Goal: Check status

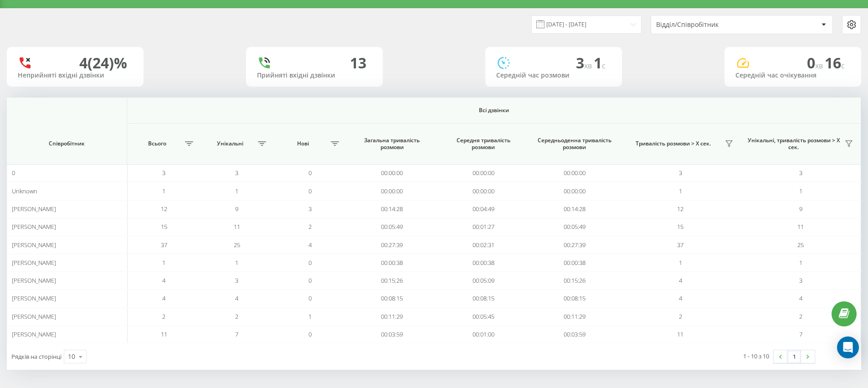
click at [700, 29] on div "Відділ/Співробітник" at bounding box center [741, 24] width 181 height 18
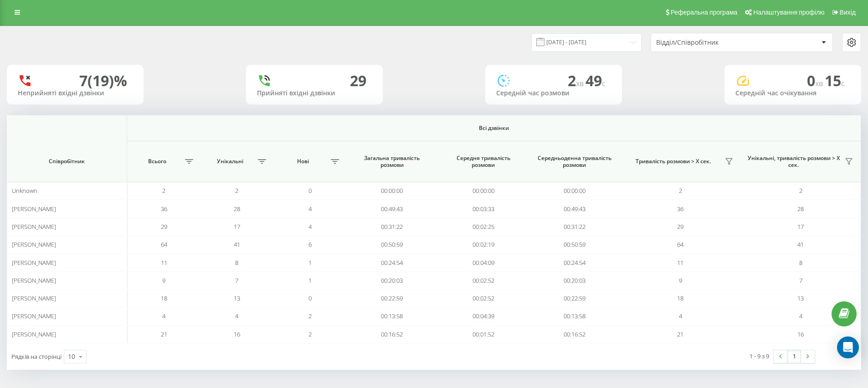
click at [709, 39] on div "Відділ/Співробітник" at bounding box center [710, 43] width 109 height 8
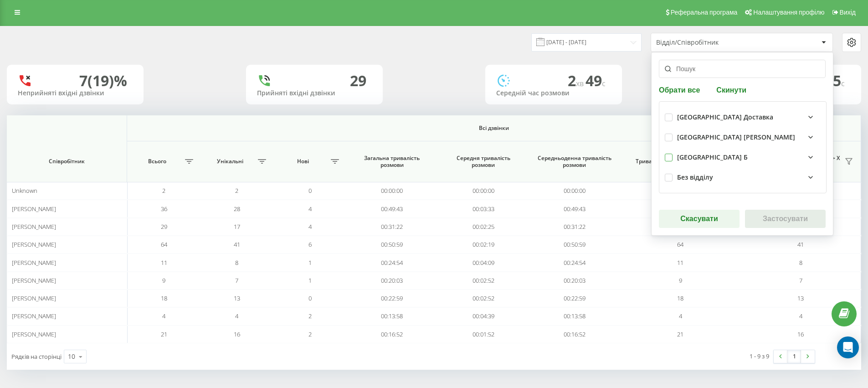
click at [671, 154] on label at bounding box center [669, 154] width 8 height 0
checkbox input "true"
click at [668, 174] on label at bounding box center [669, 174] width 8 height 0
checkbox input "true"
click at [787, 218] on button "Застосувати" at bounding box center [785, 219] width 81 height 18
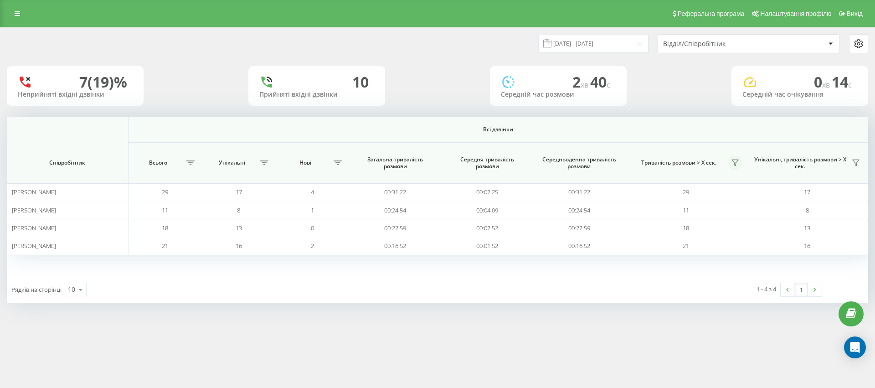
click at [735, 163] on icon at bounding box center [735, 163] width 6 height 6
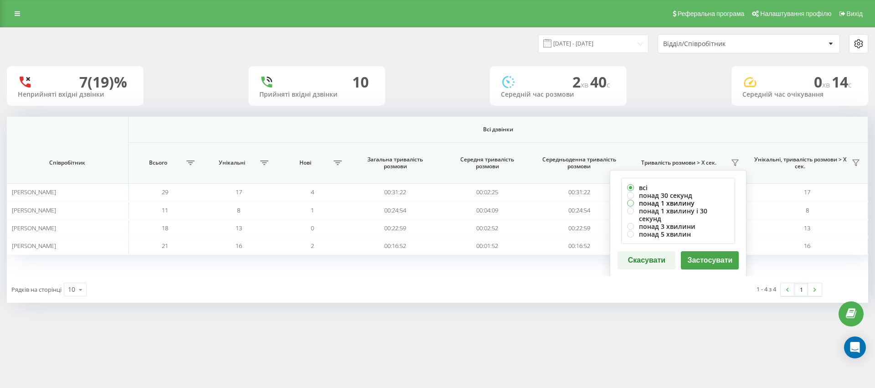
click at [632, 204] on label "понад 1 хвилину" at bounding box center [678, 203] width 102 height 8
radio input "true"
click at [709, 259] on button "Застосувати" at bounding box center [710, 260] width 58 height 18
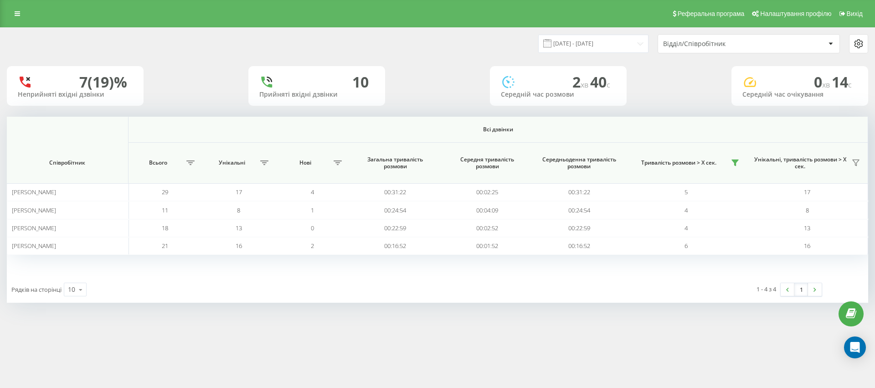
click at [708, 42] on div "Відділ/Співробітник" at bounding box center [717, 44] width 109 height 8
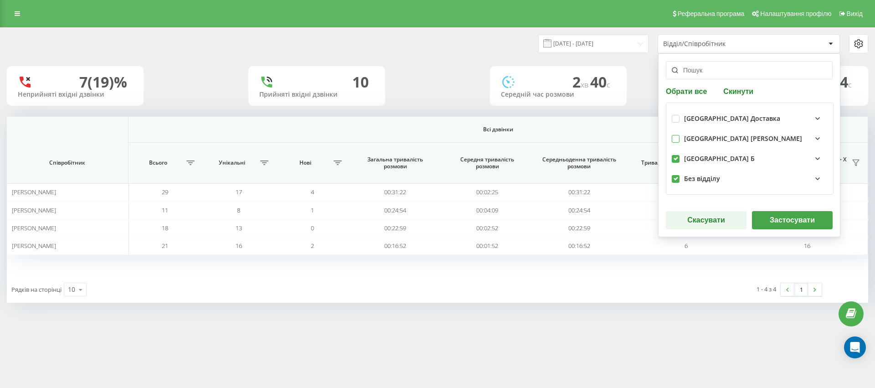
click at [672, 135] on label at bounding box center [676, 135] width 8 height 0
checkbox input "true"
click at [785, 215] on button "Застосувати" at bounding box center [792, 220] width 81 height 18
